Goal: Task Accomplishment & Management: Use online tool/utility

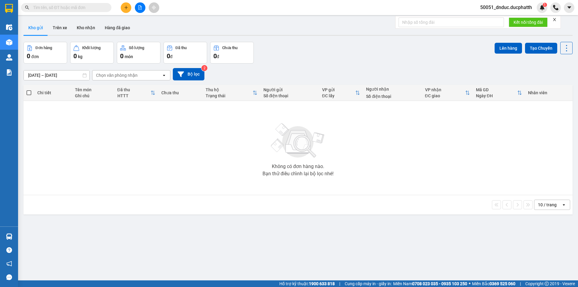
click at [142, 11] on button at bounding box center [140, 7] width 11 height 11
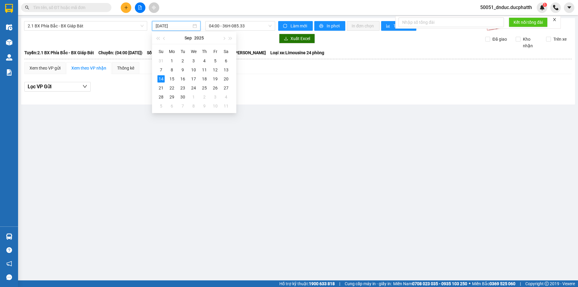
click at [181, 25] on input "[DATE]" at bounding box center [174, 26] width 36 height 7
click at [101, 24] on span "2.1 BX Phía Bắc - BX Giáp Bát" at bounding box center [86, 25] width 116 height 9
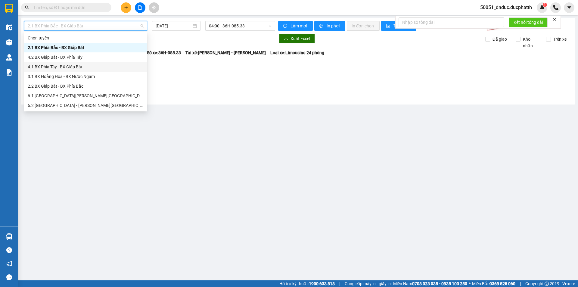
scroll to position [30, 0]
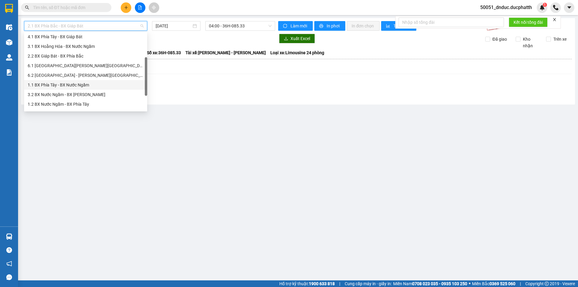
click at [67, 82] on div "1.1 BX Phía Tây - BX Nước Ngầm" at bounding box center [86, 85] width 116 height 7
type input "[DATE]"
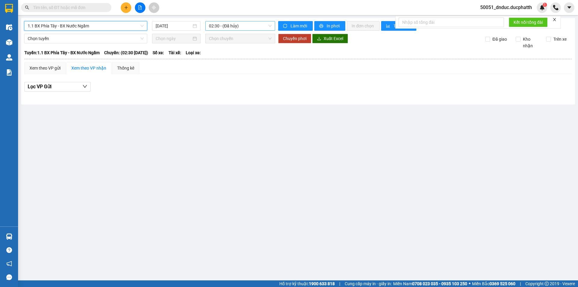
click at [250, 25] on span "02:30 - (Đã hủy)" at bounding box center [240, 25] width 63 height 9
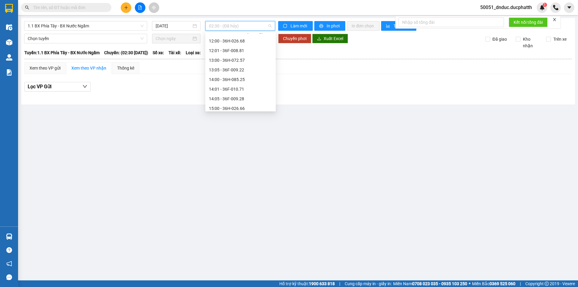
scroll to position [181, 0]
click at [230, 78] on div "14:01 - 36F-010.71" at bounding box center [240, 79] width 63 height 7
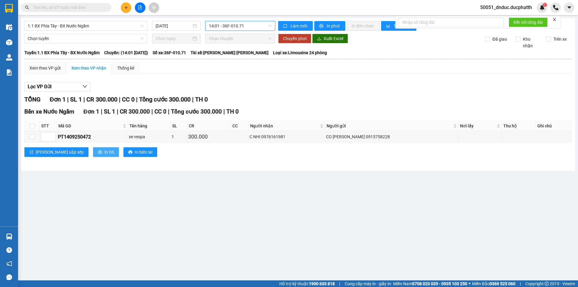
click at [104, 153] on span "In DS" at bounding box center [109, 152] width 10 height 7
